Goal: Task Accomplishment & Management: Complete application form

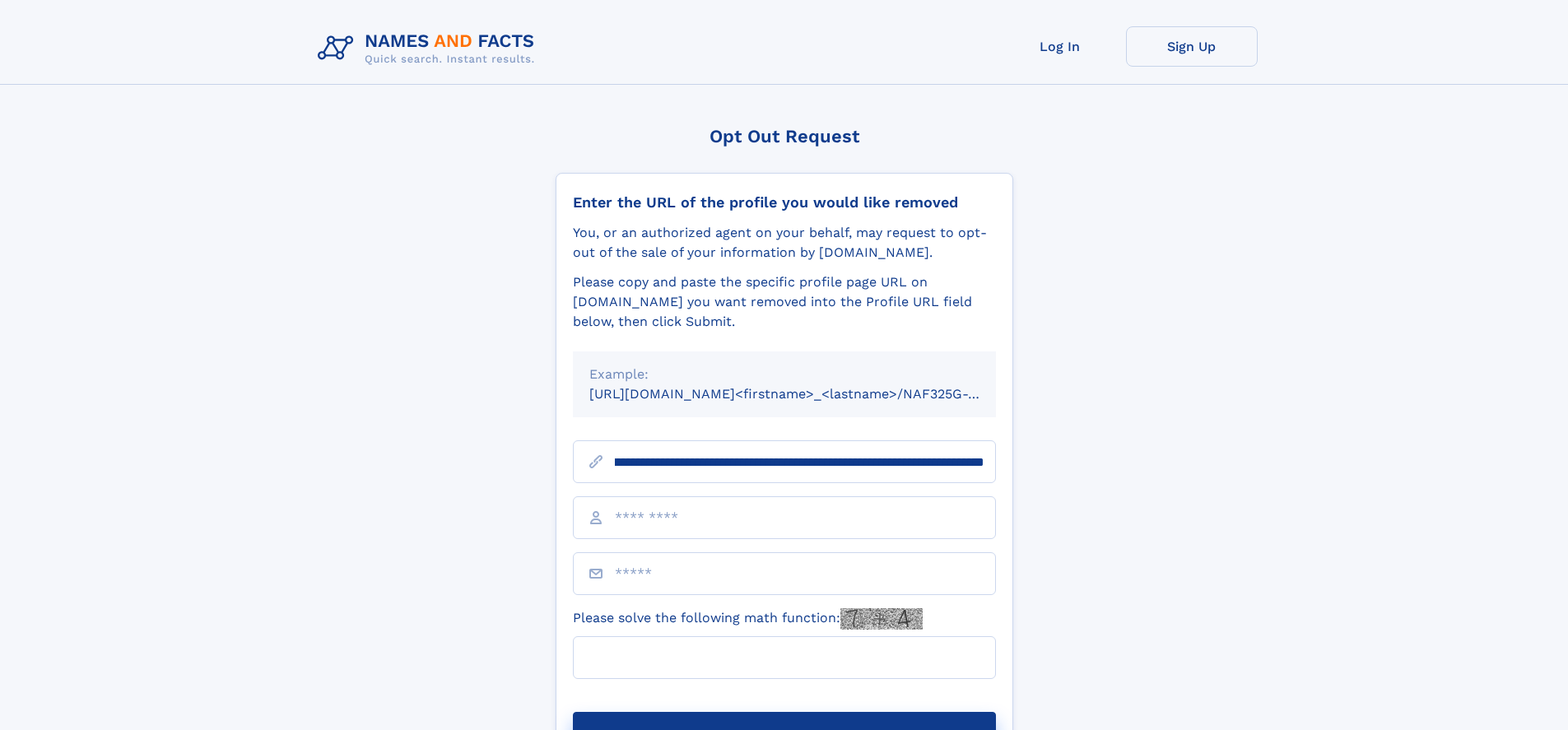
scroll to position [0, 191]
type input "**********"
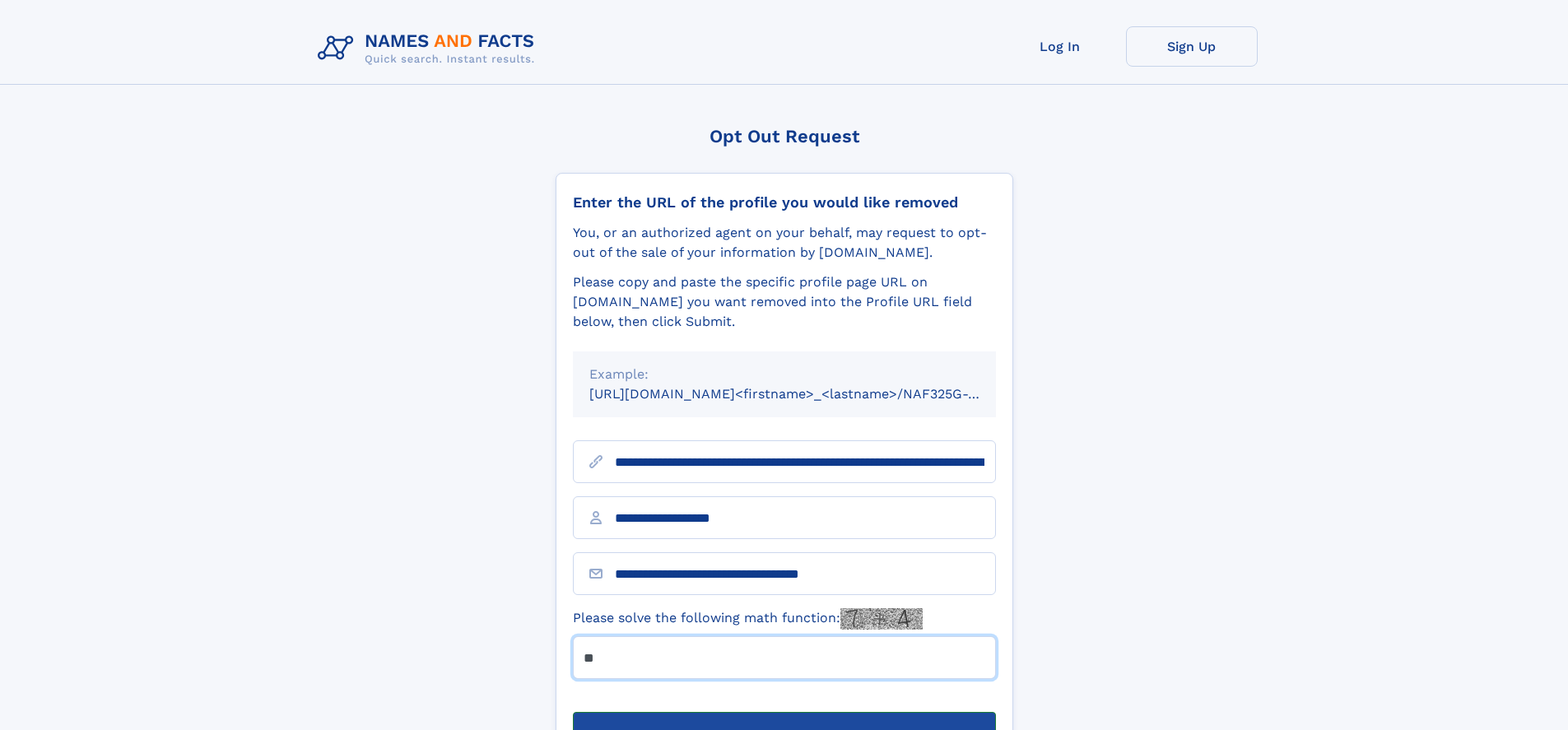
type input "**"
click at [784, 712] on button "Submit Opt Out Request" at bounding box center [784, 738] width 423 height 53
